Goal: Check status: Check status

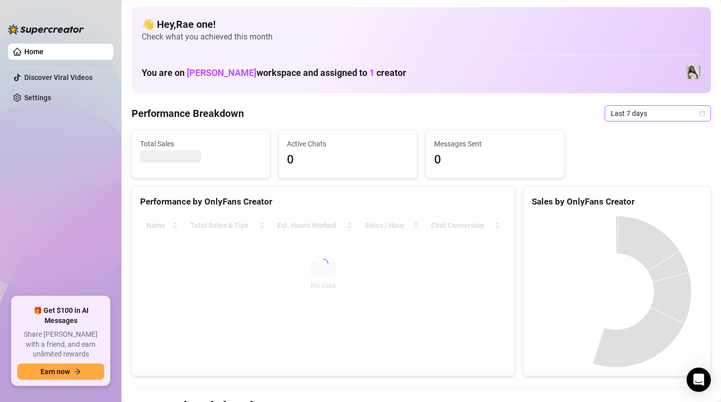
click at [665, 111] on span "Last 7 days" at bounding box center [658, 113] width 94 height 15
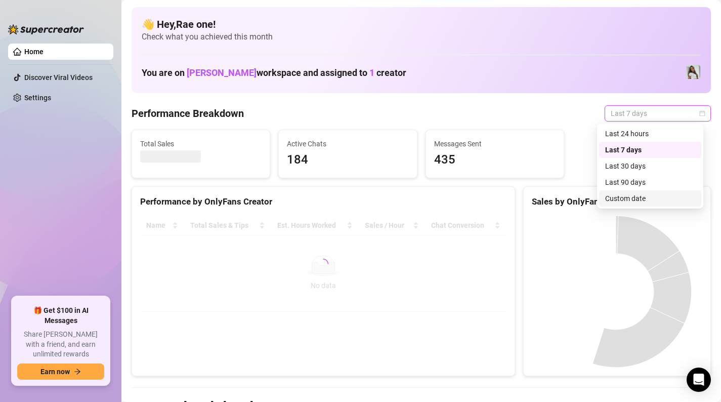
click at [633, 196] on div "Custom date" at bounding box center [650, 198] width 90 height 11
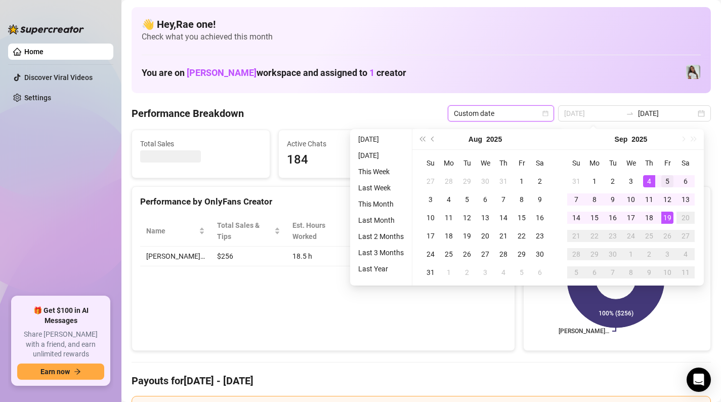
type input "[DATE]"
click at [671, 180] on div "5" at bounding box center [667, 181] width 12 height 12
type input "[DATE]"
click at [669, 215] on div "19" at bounding box center [667, 218] width 12 height 12
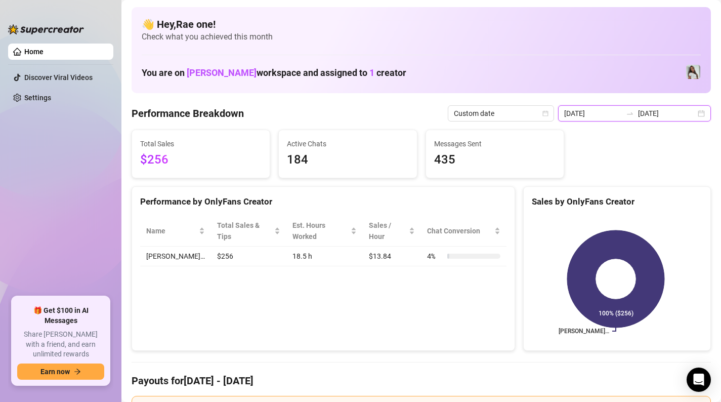
click at [667, 113] on input "[DATE]" at bounding box center [667, 113] width 58 height 11
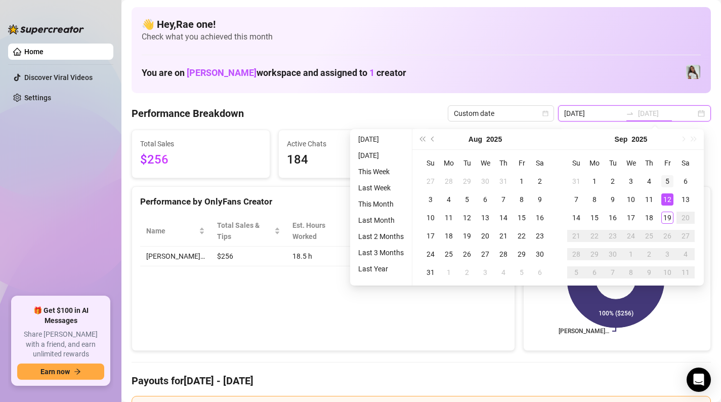
type input "[DATE]"
click at [663, 174] on td "5" at bounding box center [667, 181] width 18 height 18
type input "[DATE]"
click at [667, 219] on div "19" at bounding box center [667, 218] width 12 height 12
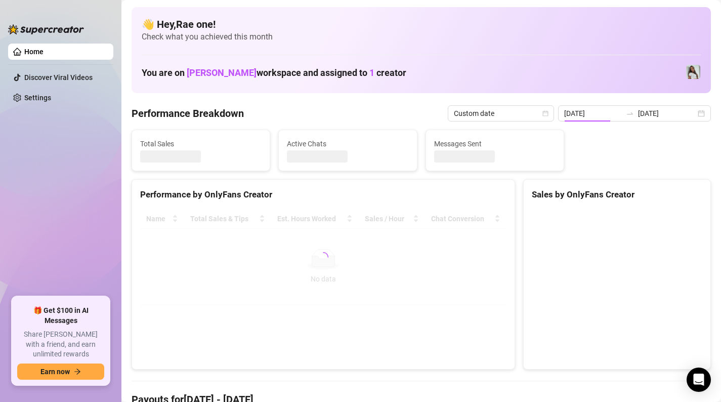
type input "[DATE]"
